Goal: Task Accomplishment & Management: Complete application form

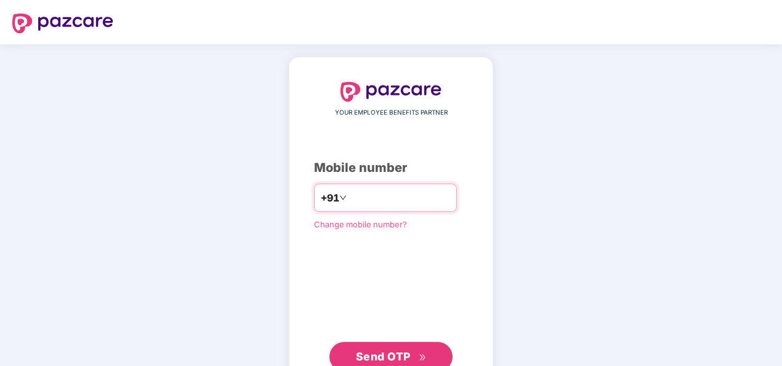
click at [374, 198] on input "number" at bounding box center [399, 198] width 101 height 20
click at [349, 196] on input "**********" at bounding box center [399, 198] width 101 height 20
type input "**********"
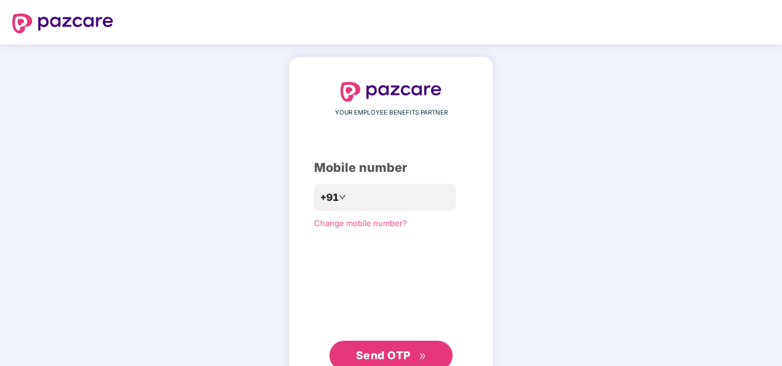
click at [424, 357] on icon "double-right" at bounding box center [423, 356] width 8 height 8
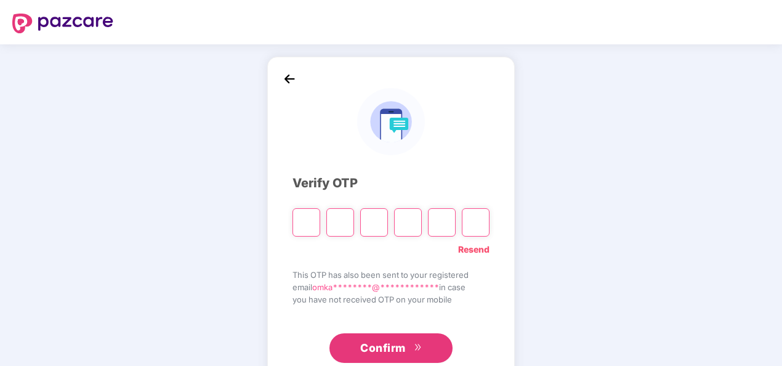
paste input "*"
type input "*"
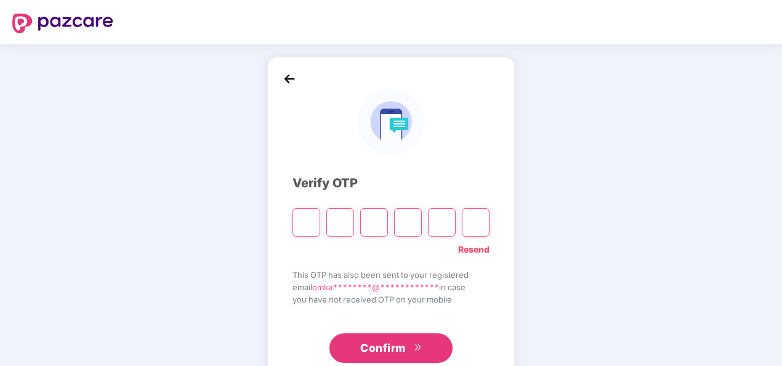
type input "*"
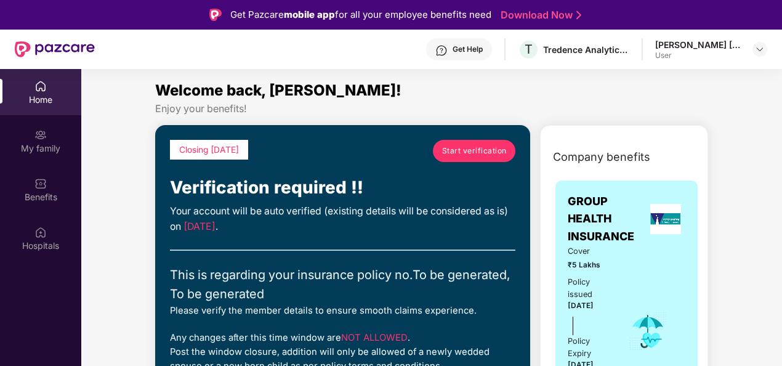
click at [590, 34] on div "Get Help T Tredence Analytics Solutions Private Limited [PERSON_NAME] [PERSON_N…" at bounding box center [431, 49] width 672 height 39
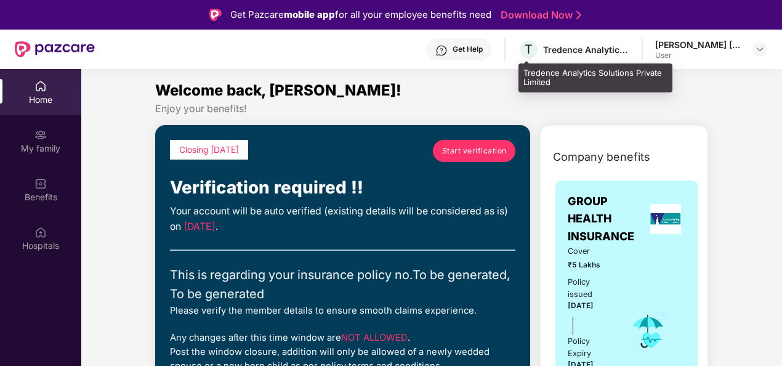
click at [586, 44] on div "Tredence Analytics Solutions Private Limited" at bounding box center [586, 50] width 86 height 12
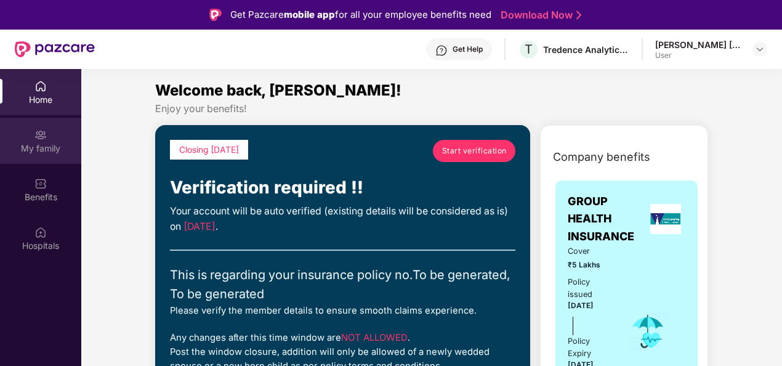
click at [50, 148] on div "My family" at bounding box center [40, 148] width 81 height 12
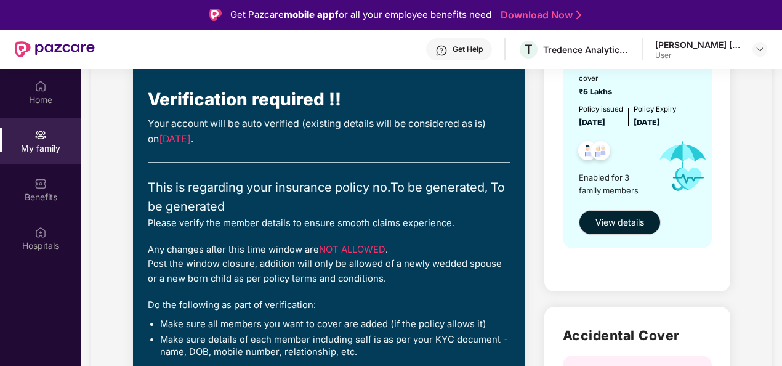
scroll to position [145, 0]
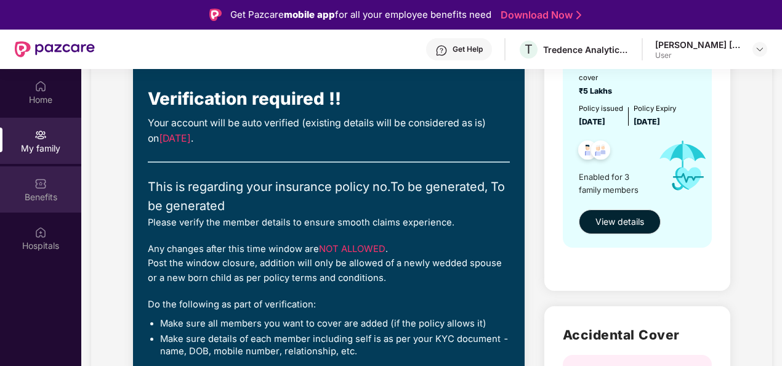
click at [52, 194] on div "Benefits" at bounding box center [40, 197] width 81 height 12
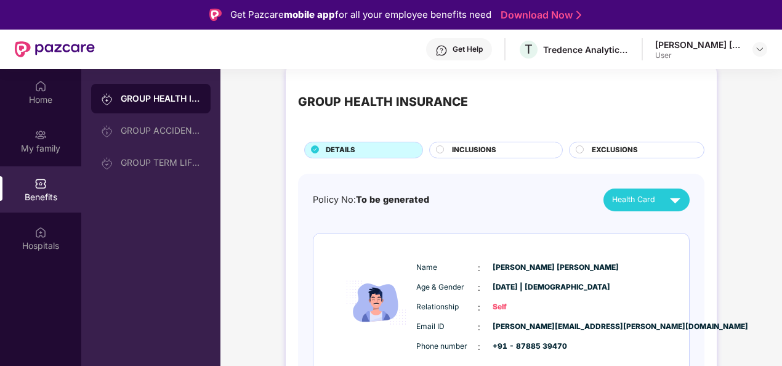
scroll to position [0, 0]
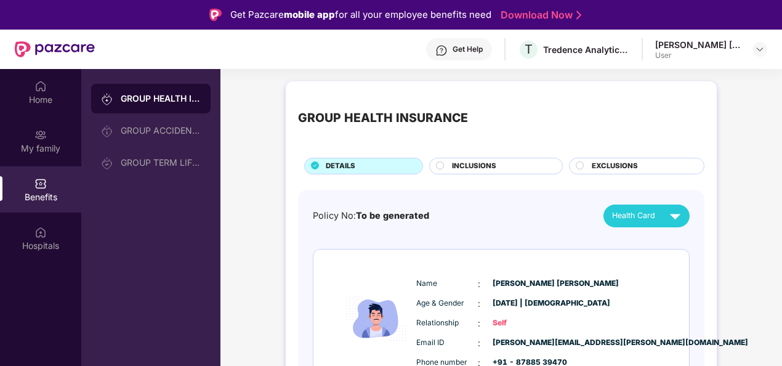
click at [452, 166] on span "INCLUSIONS" at bounding box center [474, 166] width 44 height 11
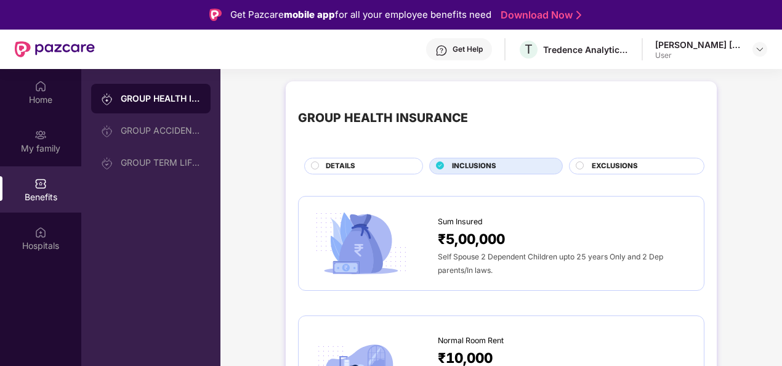
click at [608, 164] on span "EXCLUSIONS" at bounding box center [615, 166] width 46 height 11
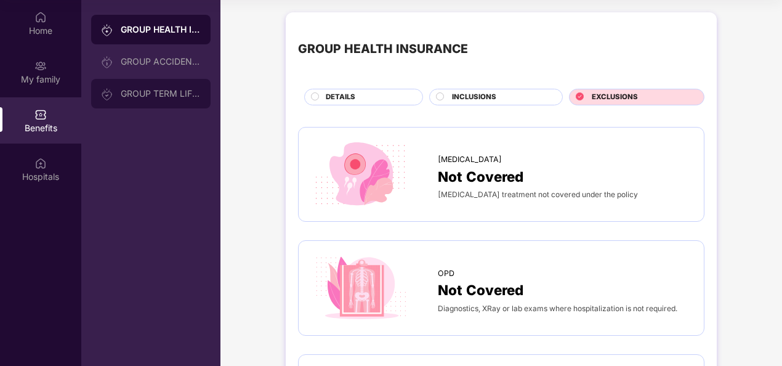
click at [172, 83] on div "GROUP TERM LIFE INSURANCE" at bounding box center [150, 94] width 119 height 30
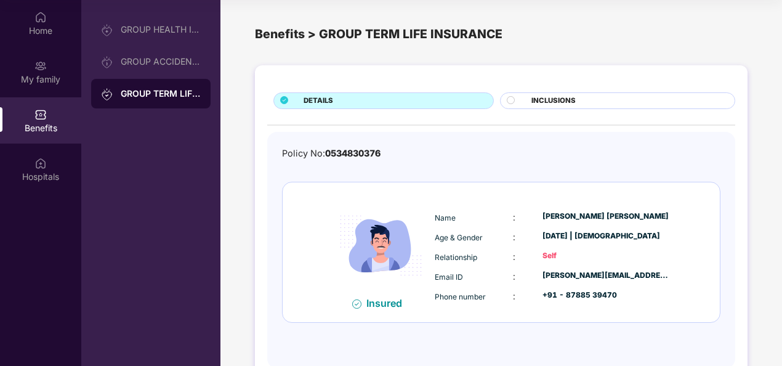
scroll to position [32, 0]
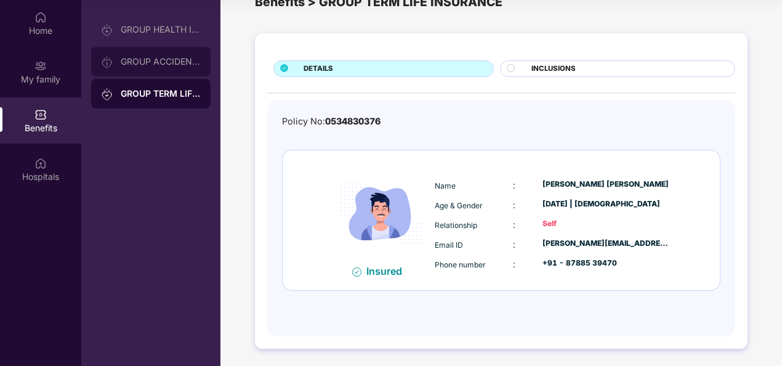
click at [156, 59] on div "GROUP ACCIDENTAL INSURANCE" at bounding box center [161, 62] width 80 height 10
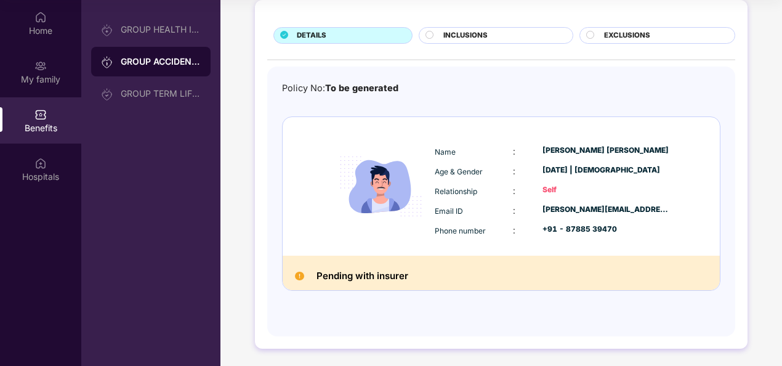
scroll to position [0, 0]
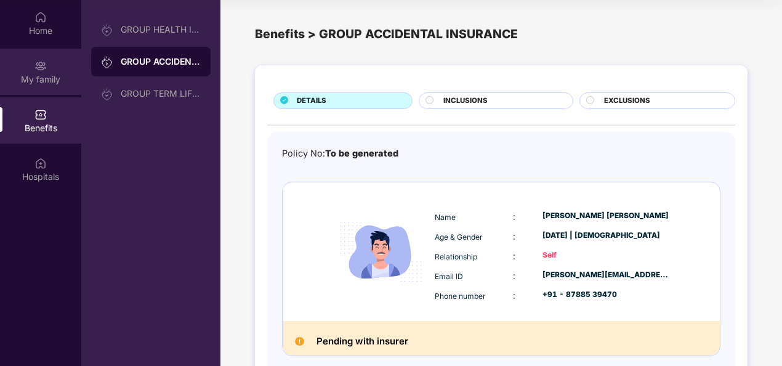
click at [45, 62] on img at bounding box center [40, 66] width 12 height 12
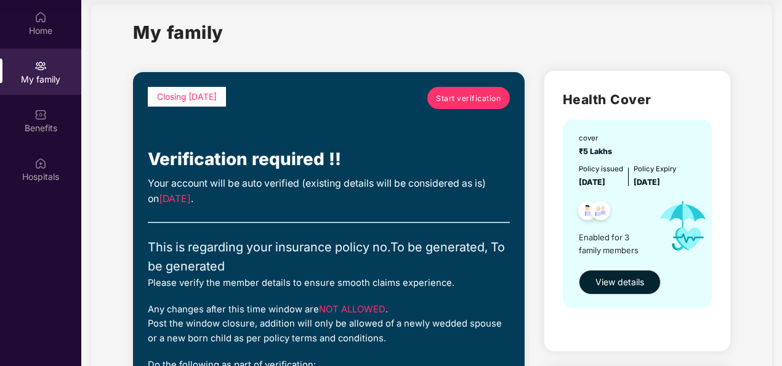
scroll to position [18, 0]
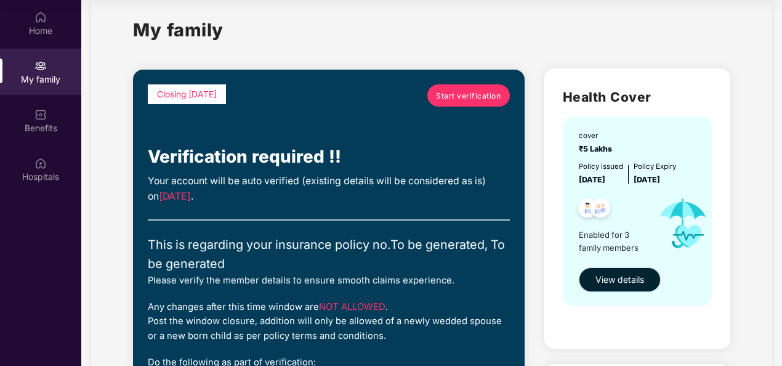
click at [493, 101] on span "Start verification" at bounding box center [468, 96] width 65 height 12
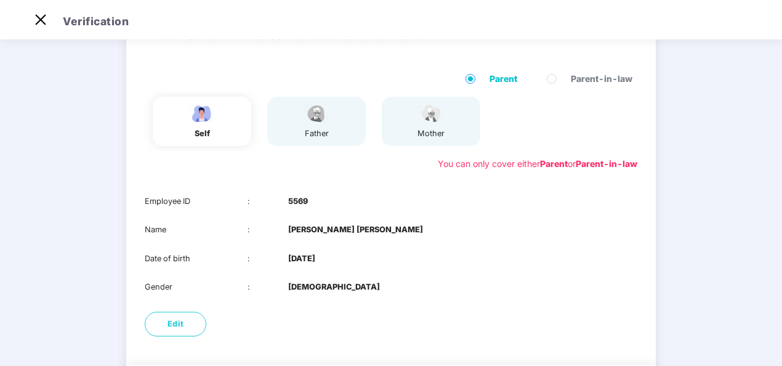
scroll to position [77, 0]
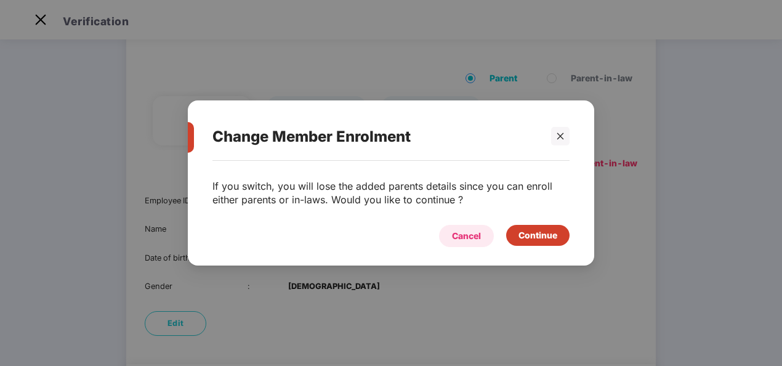
click at [465, 234] on div "Cancel" at bounding box center [466, 236] width 29 height 14
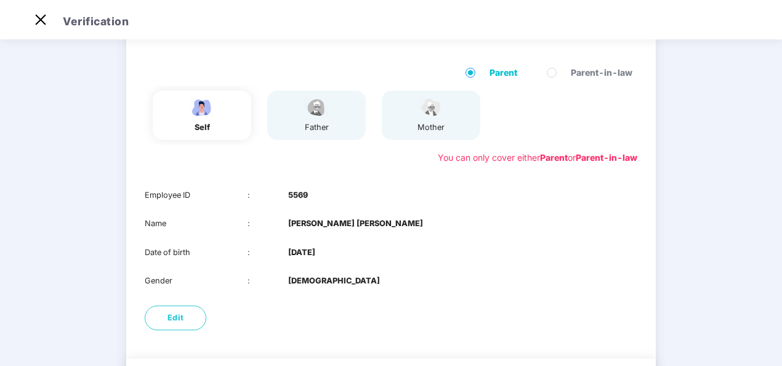
scroll to position [90, 0]
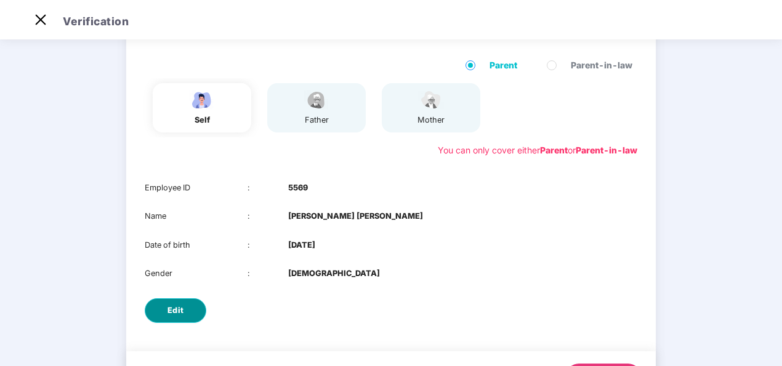
click at [172, 311] on span "Edit" at bounding box center [175, 310] width 17 height 12
select select "****"
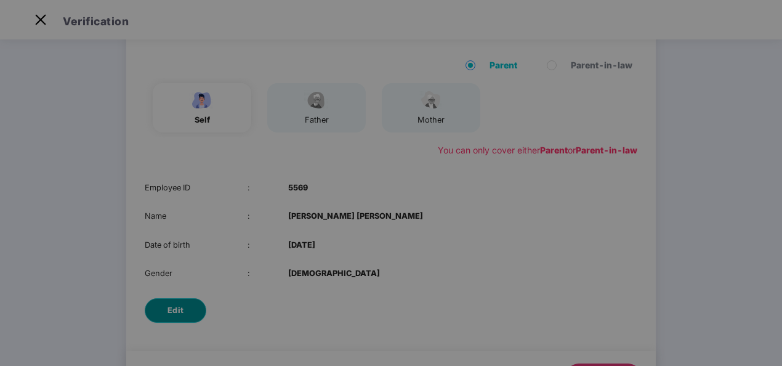
scroll to position [0, 0]
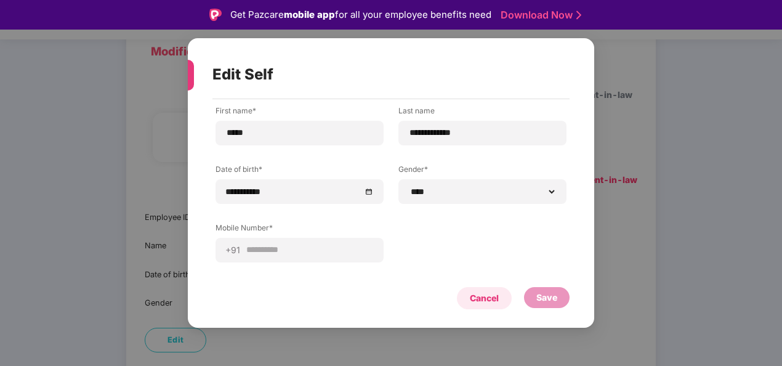
click at [467, 305] on div "Cancel" at bounding box center [484, 298] width 55 height 22
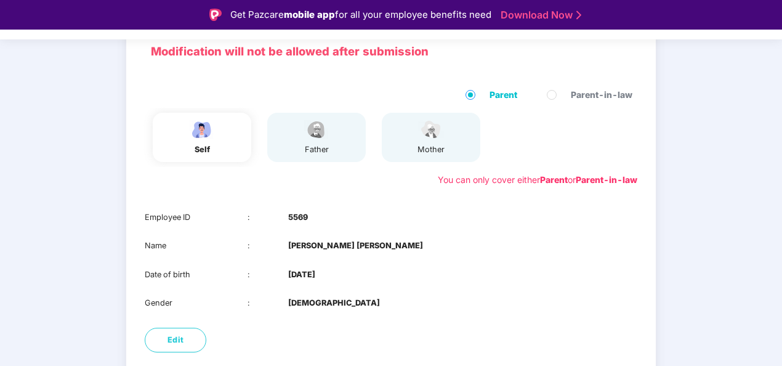
scroll to position [153, 0]
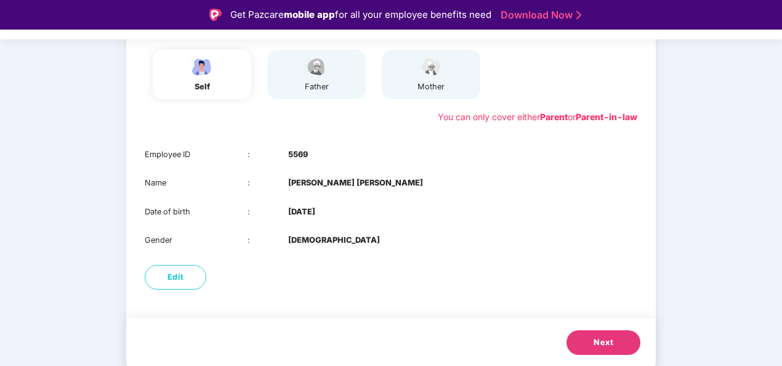
click at [632, 347] on button "Next" at bounding box center [603, 342] width 74 height 25
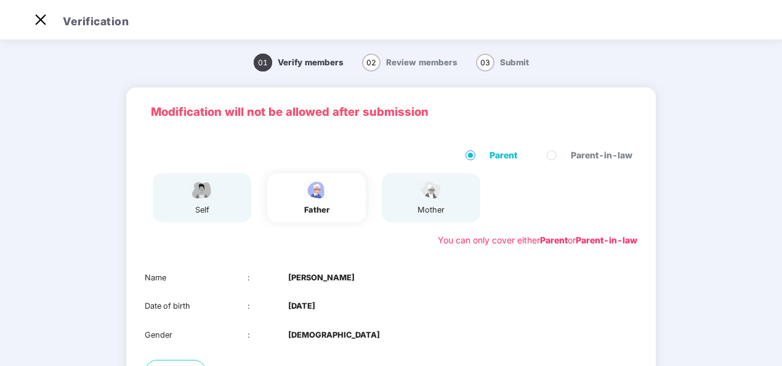
scroll to position [124, 0]
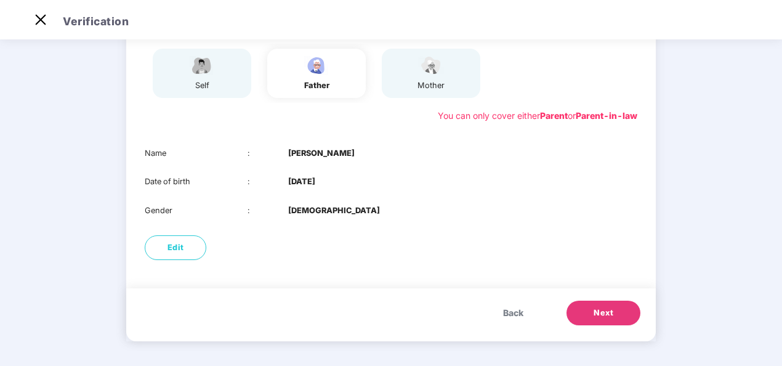
click at [597, 307] on span "Next" at bounding box center [604, 313] width 20 height 12
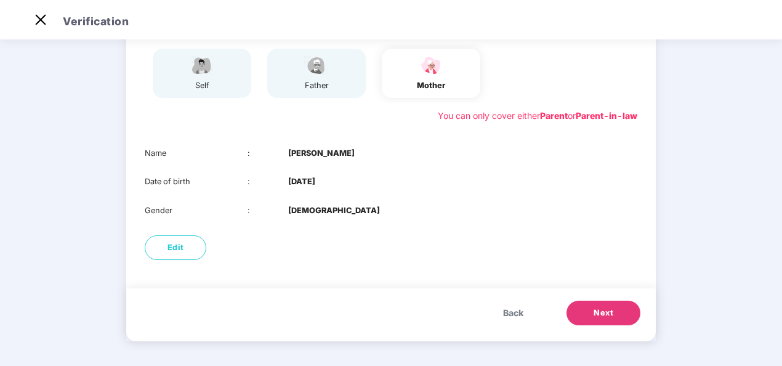
click at [599, 310] on span "Next" at bounding box center [604, 313] width 20 height 12
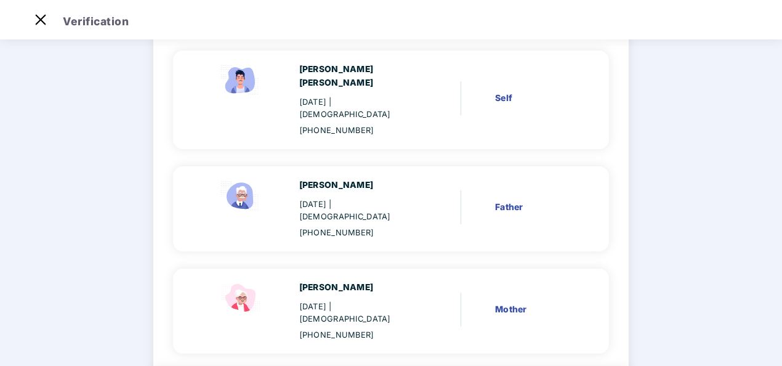
scroll to position [153, 0]
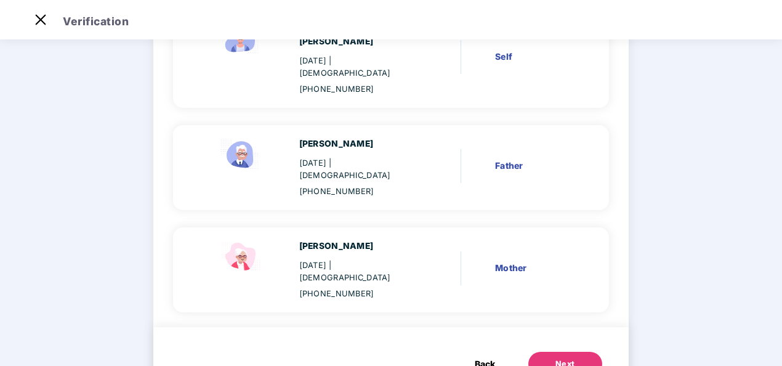
click at [480, 357] on span "Back" at bounding box center [485, 364] width 20 height 14
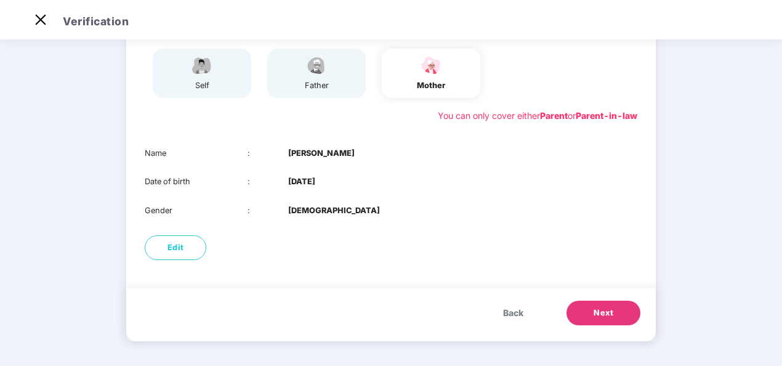
click at [506, 313] on span "Back" at bounding box center [513, 313] width 20 height 14
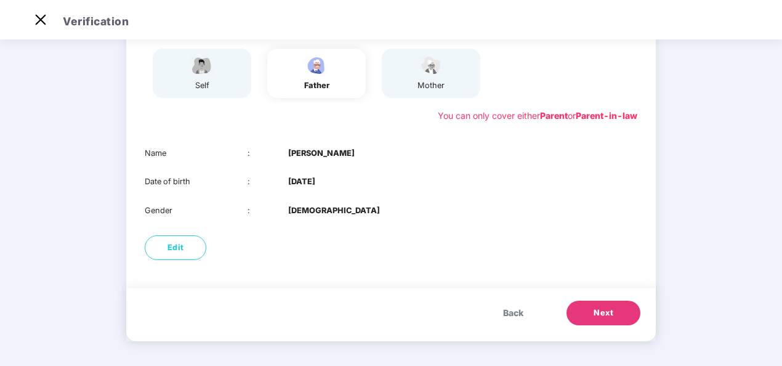
click at [506, 313] on span "Back" at bounding box center [513, 313] width 20 height 14
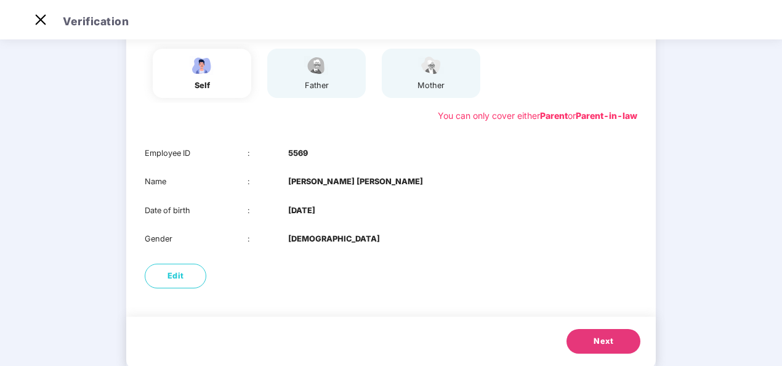
scroll to position [0, 0]
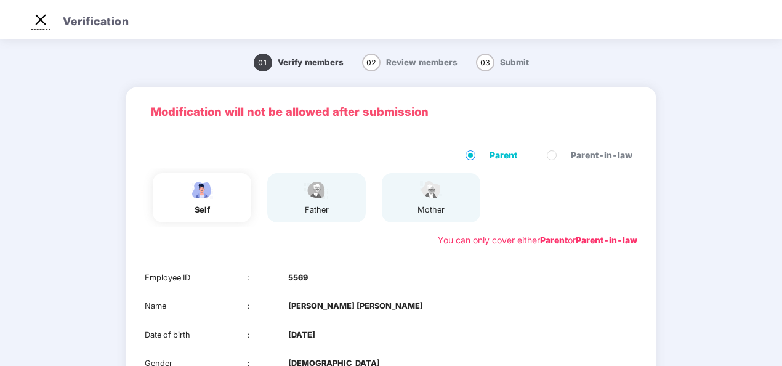
click at [34, 22] on img at bounding box center [41, 20] width 20 height 20
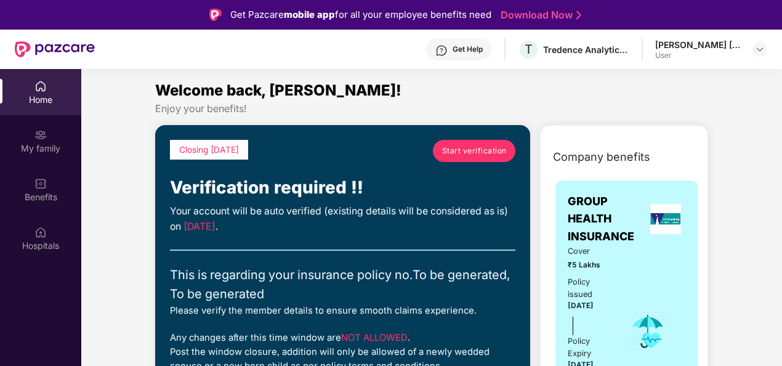
click at [462, 46] on div "Get Help" at bounding box center [468, 49] width 30 height 10
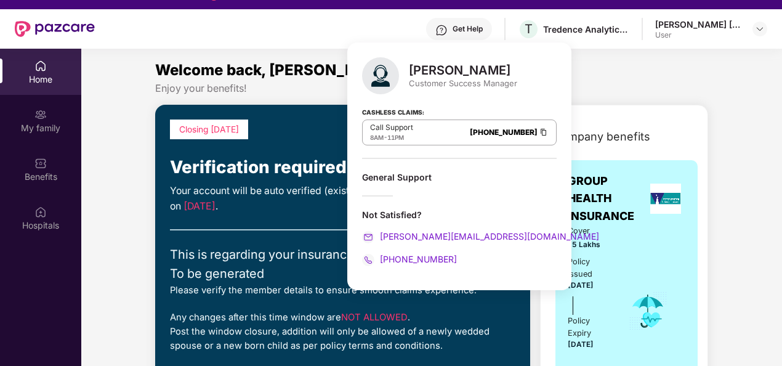
scroll to position [69, 0]
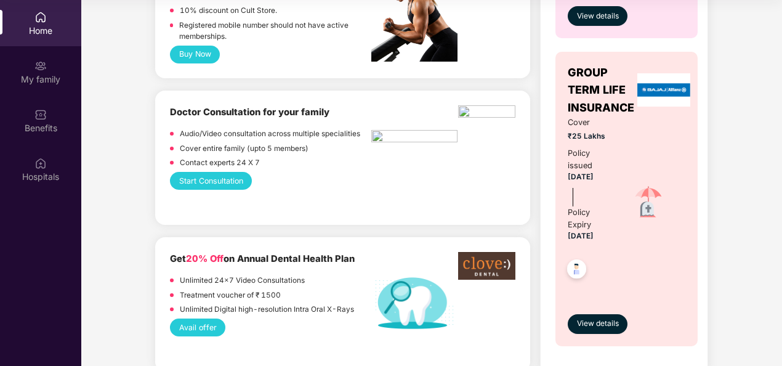
scroll to position [678, 0]
